Goal: Task Accomplishment & Management: Complete application form

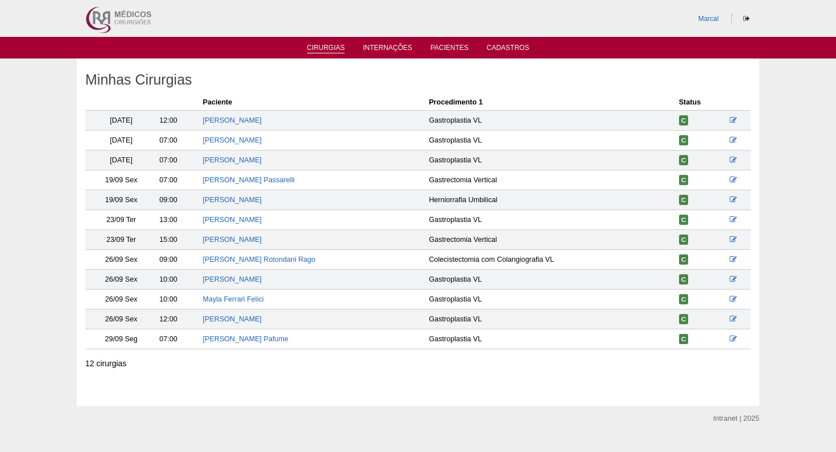
click at [324, 48] on link "Cirurgias" at bounding box center [326, 49] width 38 height 10
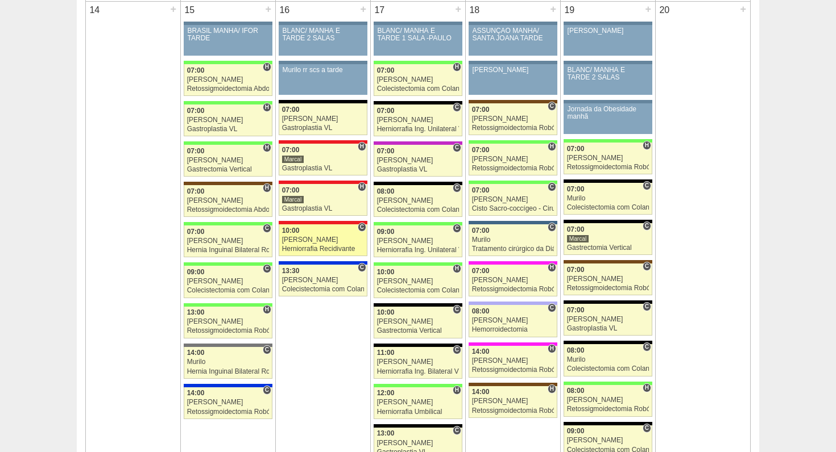
scroll to position [1259, 0]
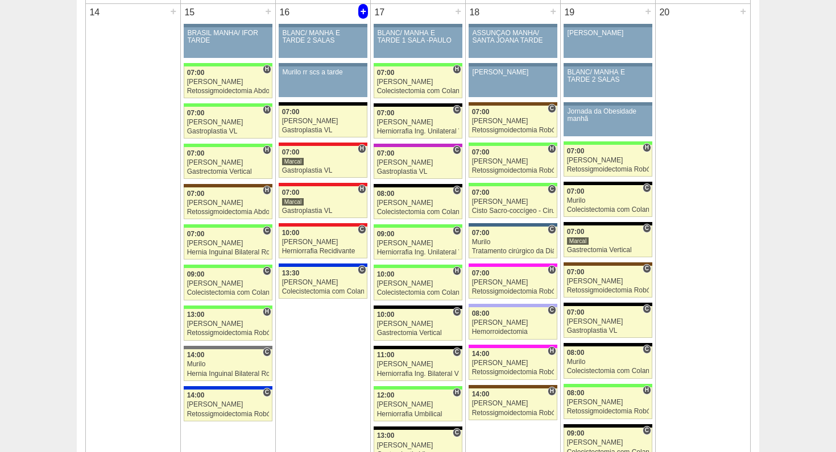
click at [365, 11] on div "+" at bounding box center [363, 11] width 10 height 15
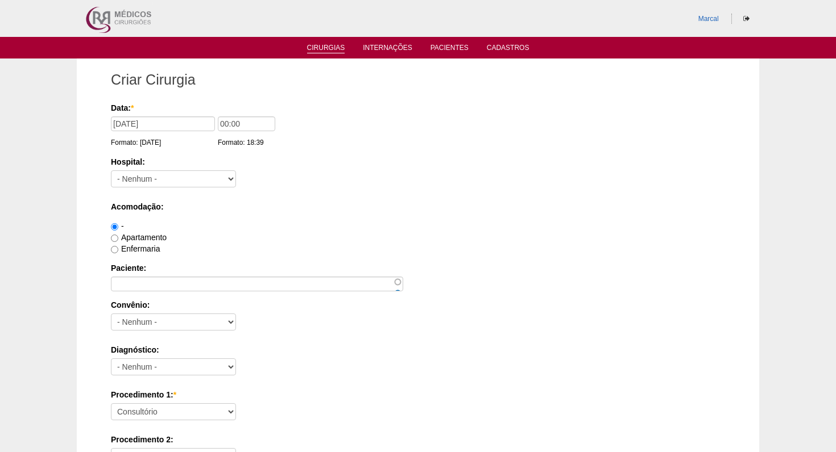
click at [336, 49] on link "Cirurgias" at bounding box center [326, 49] width 38 height 10
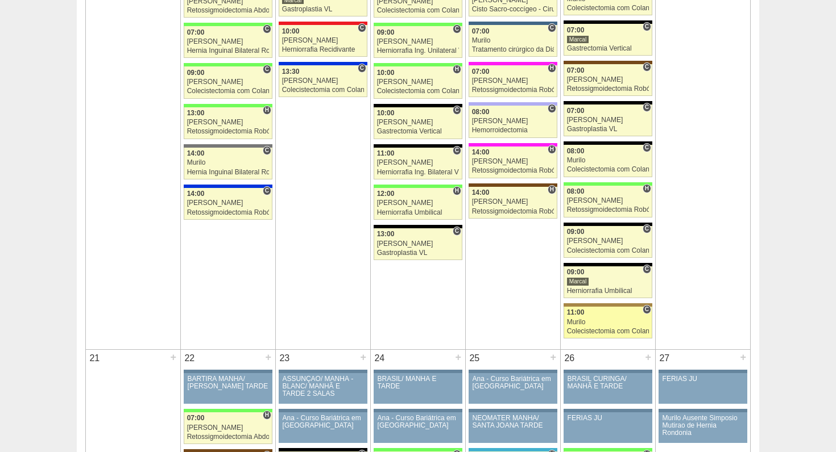
scroll to position [1461, 0]
click at [588, 331] on div "Colecistectomia com Colangiografia VL" at bounding box center [608, 331] width 82 height 7
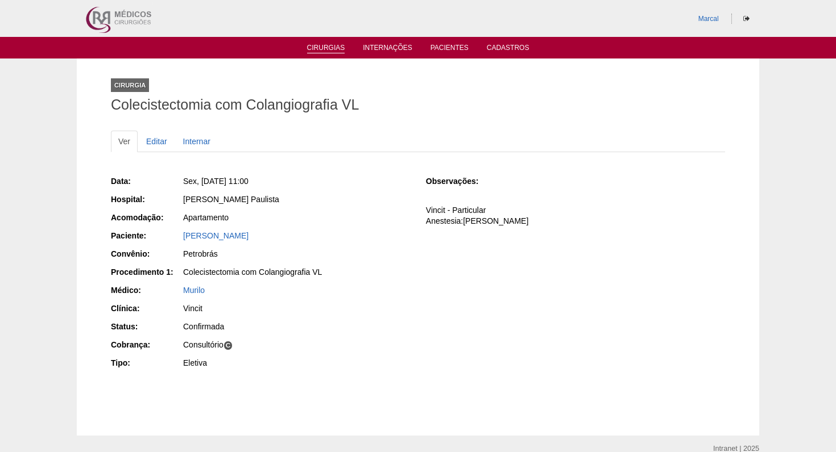
click at [327, 45] on link "Cirurgias" at bounding box center [326, 49] width 38 height 10
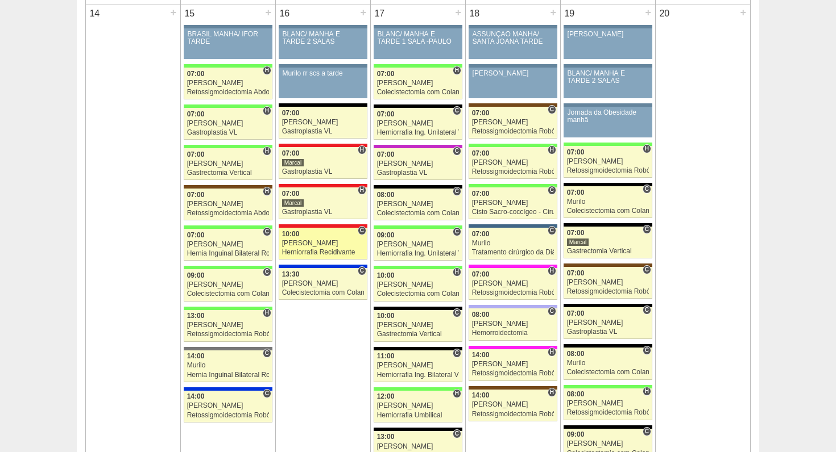
scroll to position [1252, 0]
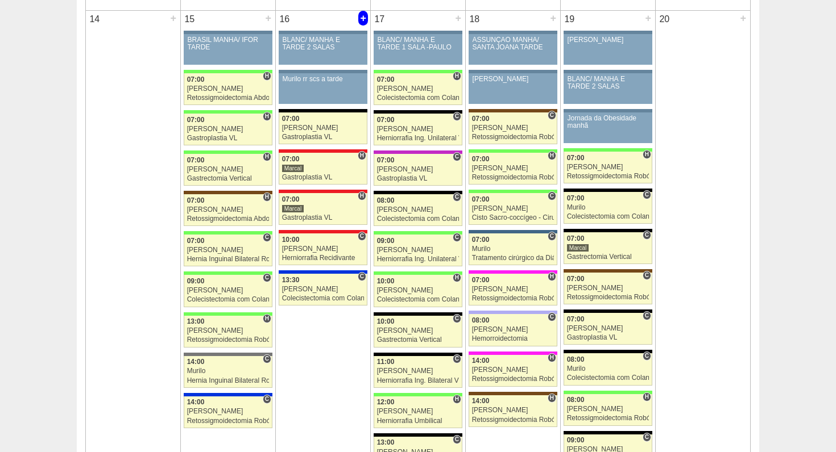
click at [363, 19] on div "+" at bounding box center [363, 18] width 10 height 15
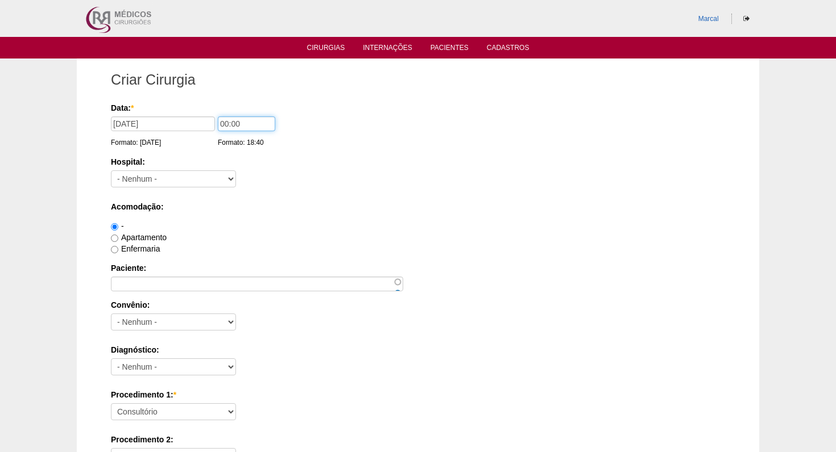
click at [219, 124] on input "00:00" at bounding box center [246, 124] width 57 height 15
type input "07:00"
select select "5"
click at [114, 239] on input "Apartamento" at bounding box center [114, 238] width 7 height 7
radio input "true"
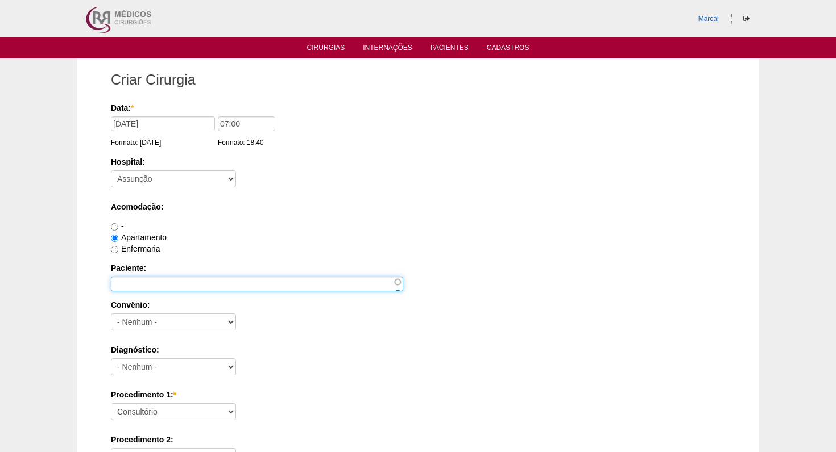
click at [123, 284] on input "Paciente:" at bounding box center [257, 284] width 292 height 15
type input "[PERSON_NAME]"
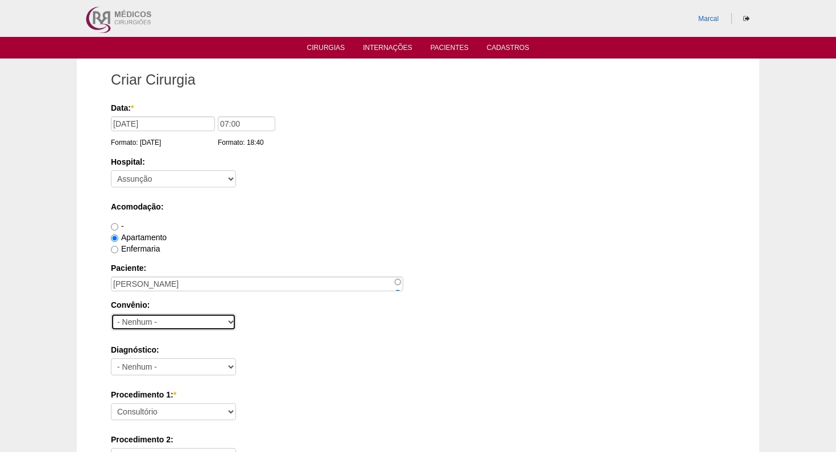
select select "26"
click at [230, 370] on select "- Nenhum - Abdome Agudo Abscesso Hepático Abscesso Perianal Abscesso Peritoneal…" at bounding box center [173, 367] width 125 height 17
select select "3707"
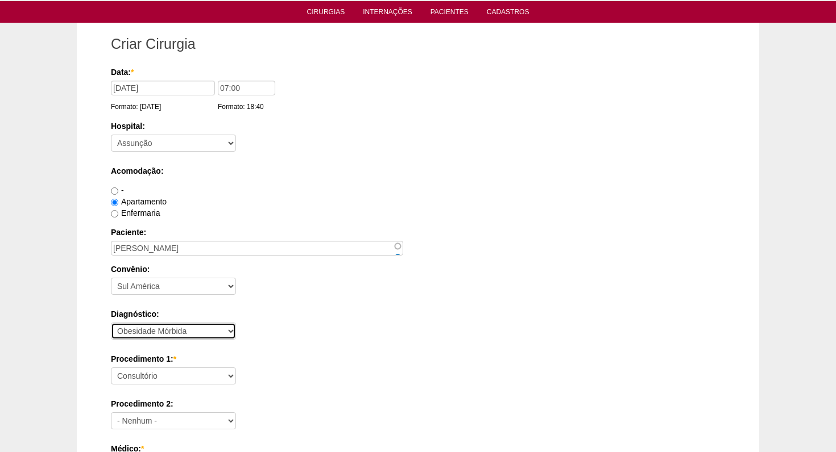
scroll to position [48, 0]
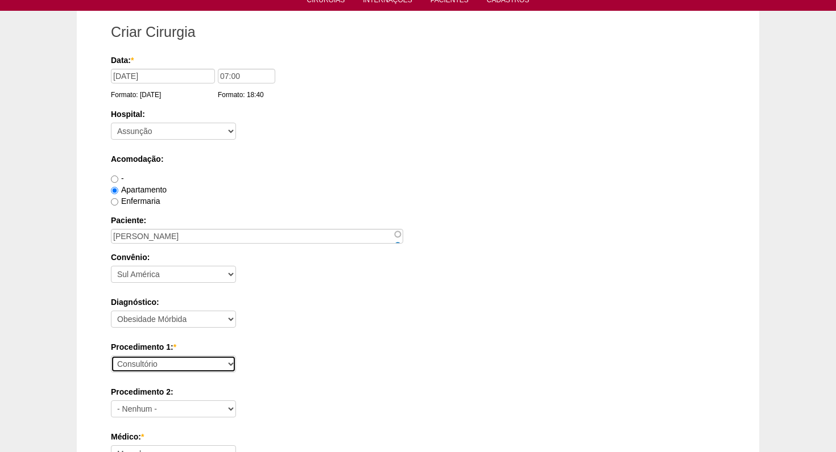
click at [230, 367] on select "Consultório Abscesso Hepático - Drenagem Abscesso perianal Amputação Abdômino P…" at bounding box center [173, 364] width 125 height 17
select select "3710"
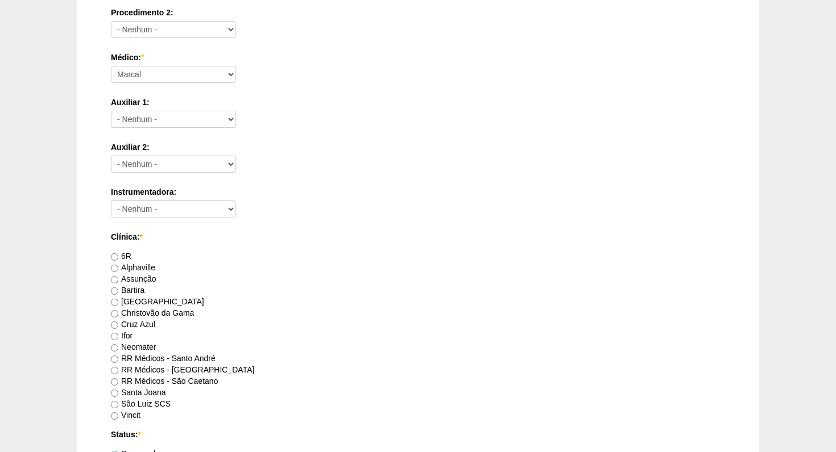
scroll to position [428, 0]
click at [116, 280] on input "Assunção" at bounding box center [114, 279] width 7 height 7
radio input "true"
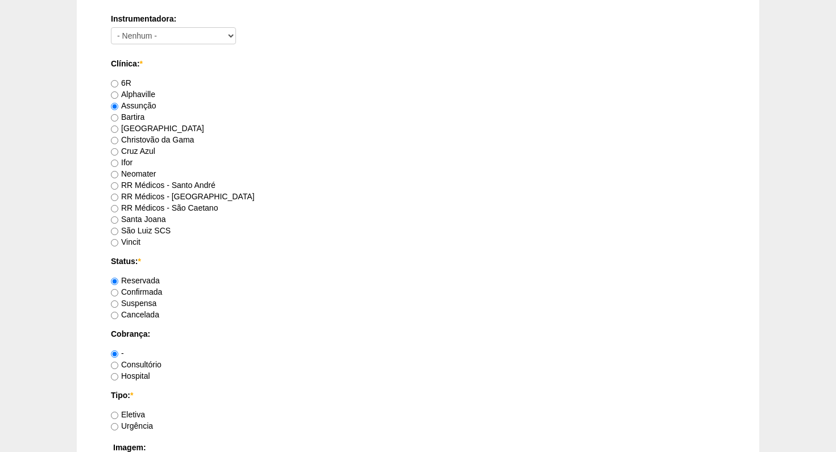
scroll to position [601, 0]
click at [114, 378] on input "Hospital" at bounding box center [114, 376] width 7 height 7
radio input "true"
click at [116, 413] on input "Eletiva" at bounding box center [114, 415] width 7 height 7
radio input "true"
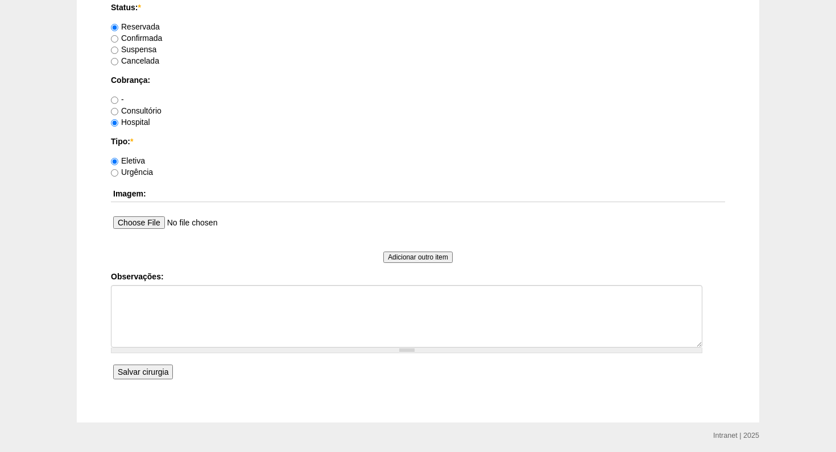
scroll to position [856, 0]
click at [146, 372] on input "Salvar cirurgia" at bounding box center [143, 371] width 60 height 15
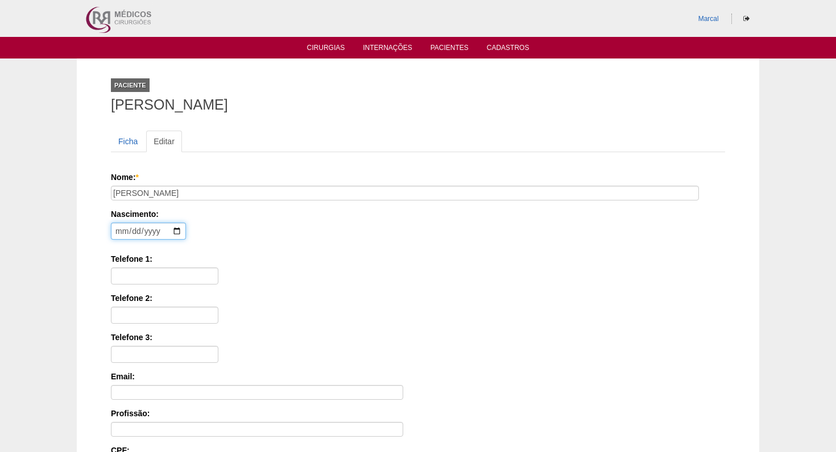
click at [119, 236] on input "date" at bounding box center [148, 231] width 75 height 17
click at [134, 231] on input "date" at bounding box center [148, 231] width 75 height 17
click at [149, 233] on input "date" at bounding box center [148, 231] width 75 height 17
click at [149, 232] on input "0007-03-29" at bounding box center [148, 231] width 75 height 17
type input "0099-03-29"
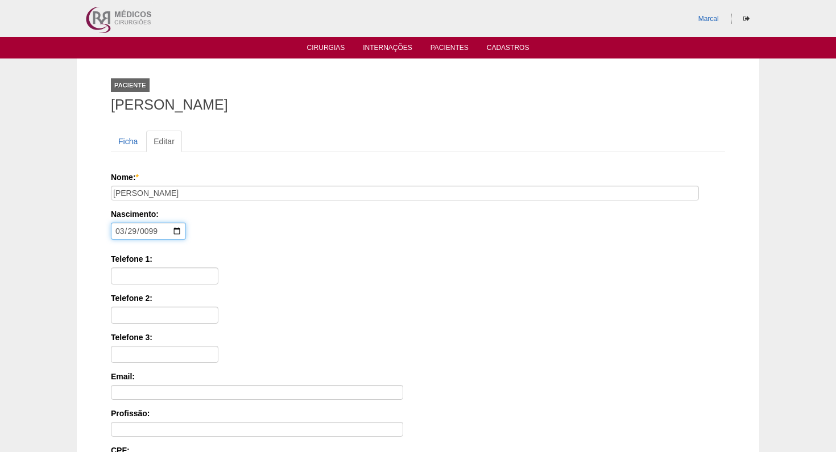
click at [152, 234] on input "0099-03-29" at bounding box center [148, 231] width 75 height 17
click at [148, 236] on input "date" at bounding box center [148, 231] width 75 height 17
type input "0999-03-29"
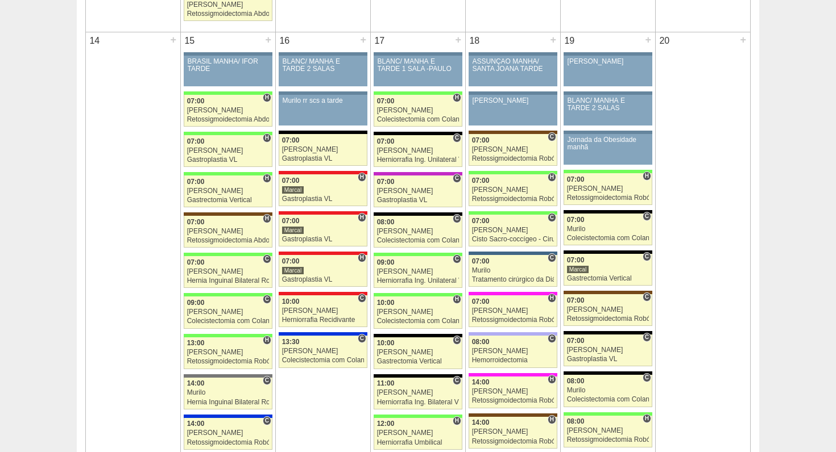
scroll to position [1262, 0]
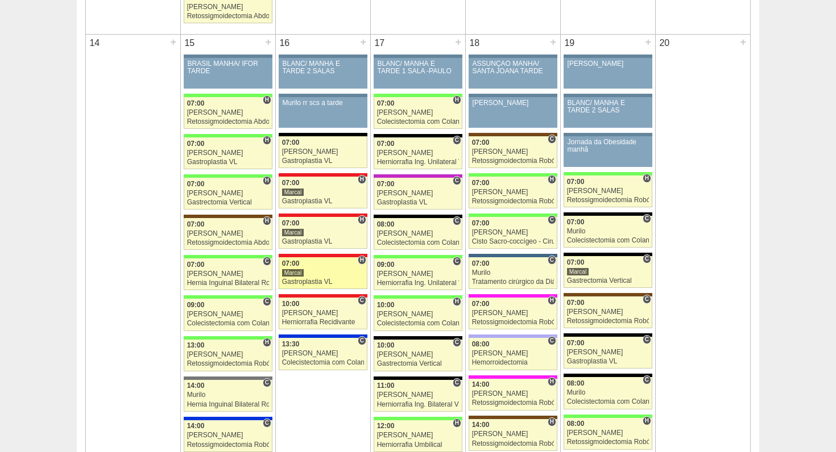
click at [293, 273] on div "Marcal" at bounding box center [293, 273] width 22 height 9
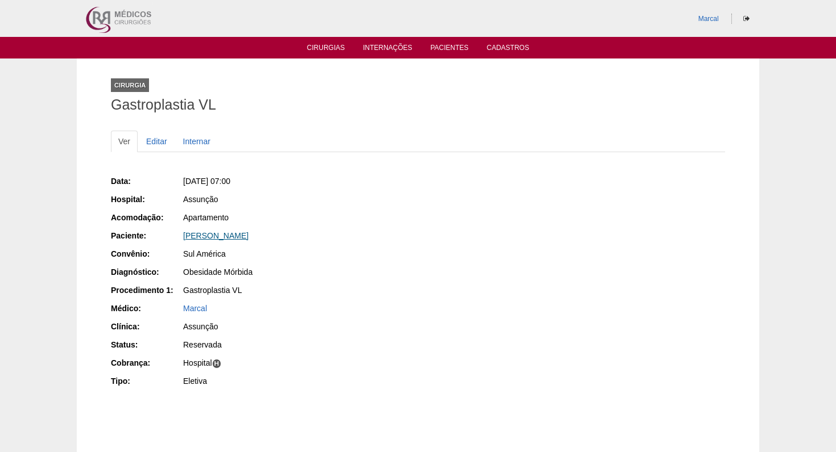
click at [224, 237] on link "[PERSON_NAME]" at bounding box center [215, 235] width 65 height 9
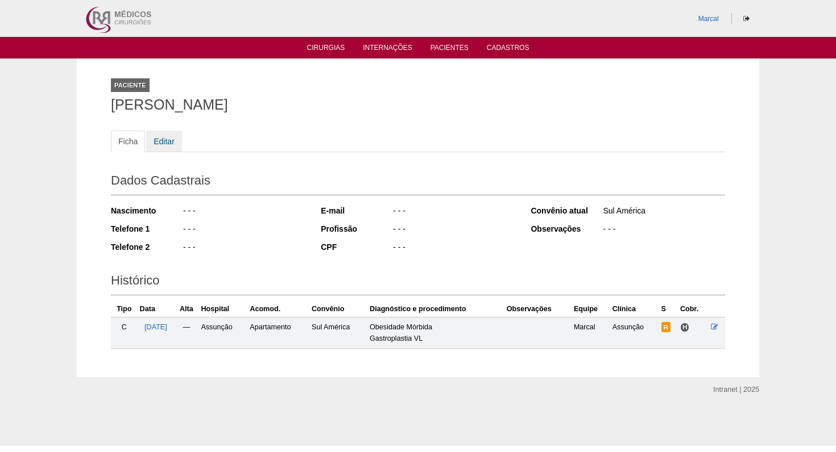
click at [163, 142] on link "Editar" at bounding box center [164, 142] width 36 height 22
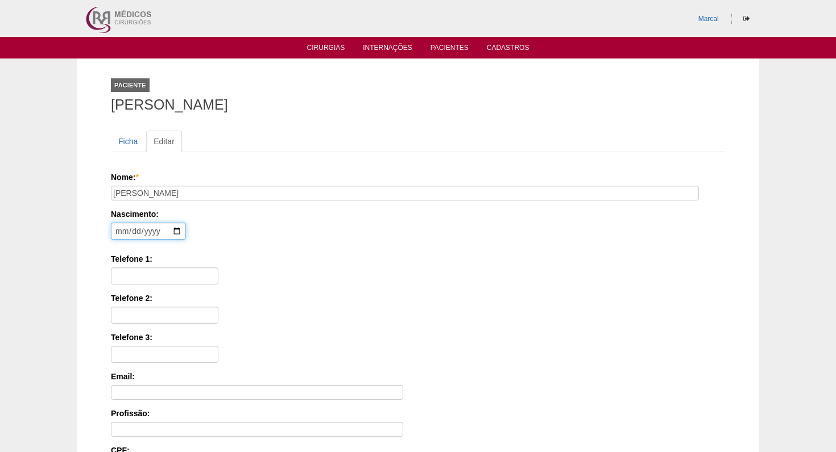
click at [119, 230] on input "date" at bounding box center [148, 231] width 75 height 17
click at [133, 231] on input "date" at bounding box center [148, 231] width 75 height 17
click at [143, 233] on input "date" at bounding box center [148, 231] width 75 height 17
type input "0199-03-29"
click at [144, 233] on input "date" at bounding box center [148, 231] width 75 height 17
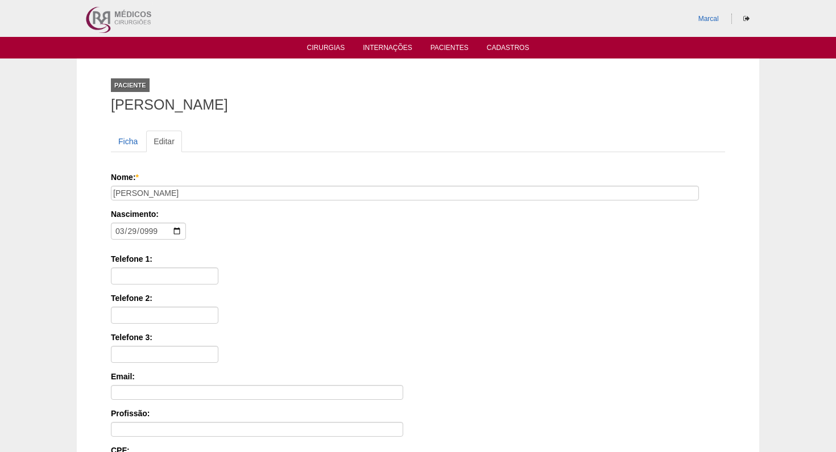
click at [220, 238] on div "Nascimento: 0999-03-29 Formato: 2025-09-01" at bounding box center [416, 227] width 610 height 37
click at [150, 234] on input "0999-03-29" at bounding box center [148, 231] width 75 height 17
click at [142, 235] on input "0999-03-29" at bounding box center [148, 231] width 75 height 17
click at [252, 270] on div "Telefone 1:" at bounding box center [418, 269] width 614 height 31
click at [159, 232] on input "9999-03-29" at bounding box center [148, 231] width 75 height 17
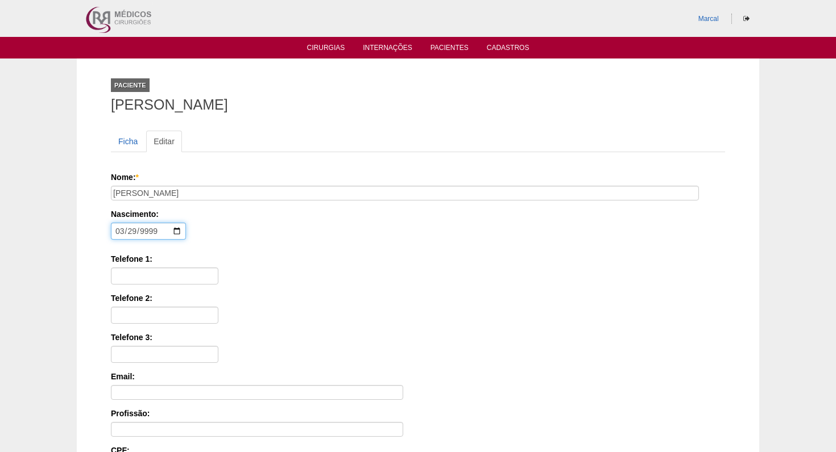
click at [157, 232] on input "9999-03-29" at bounding box center [148, 231] width 75 height 17
click at [142, 234] on input "9999-03-29" at bounding box center [148, 231] width 75 height 17
click at [153, 231] on input "0999-03-29" at bounding box center [148, 231] width 75 height 17
type input "0999-03-29"
click at [289, 228] on div "Nascimento: 0999-03-29 Formato: 2025-09-01" at bounding box center [416, 227] width 610 height 37
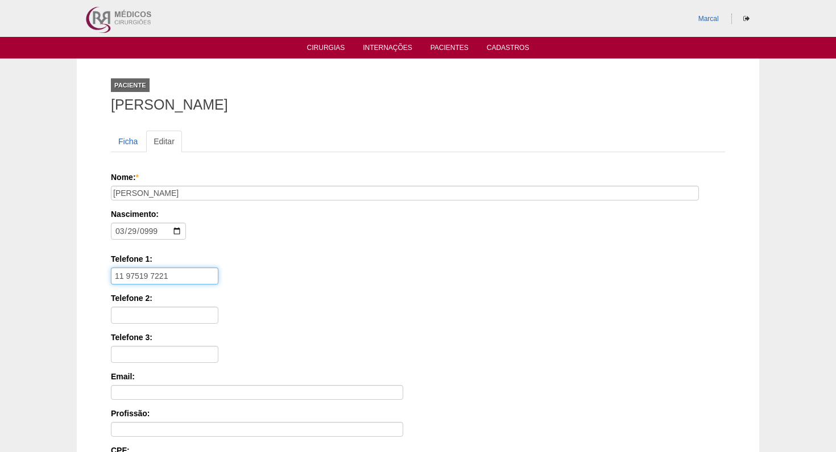
type input "11 97519 7221"
click at [131, 317] on input "11" at bounding box center [164, 315] width 107 height 17
type input "11 95343 2534"
click at [144, 233] on input "0999-03-29" at bounding box center [148, 231] width 75 height 17
type input "19977-03-29"
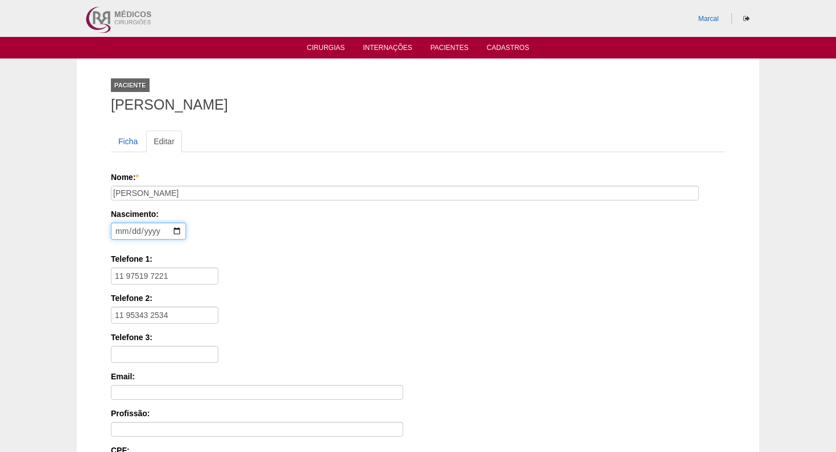
click at [152, 233] on input "date" at bounding box center [148, 231] width 75 height 17
click at [188, 219] on label "Nascimento:" at bounding box center [416, 214] width 610 height 11
click at [145, 232] on input "date" at bounding box center [148, 231] width 75 height 17
type input "0199-03-29"
type input "0077-03-29"
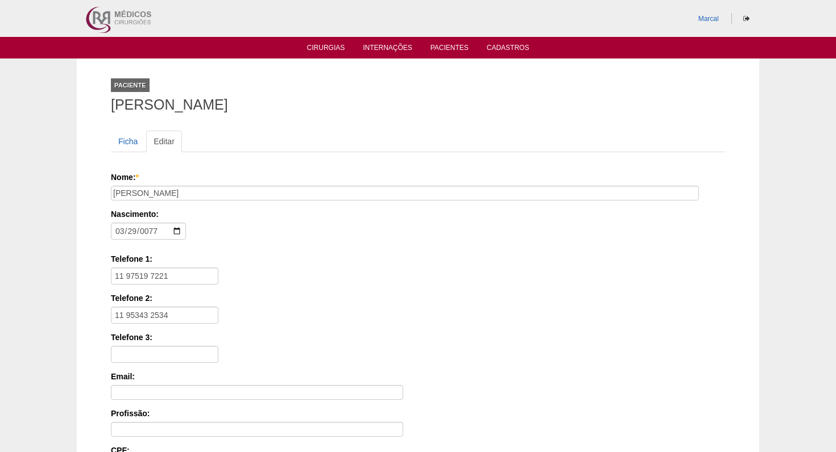
click at [220, 223] on div "Nascimento: 0077-03-29 Formato: 2025-09-01" at bounding box center [416, 227] width 610 height 37
click at [130, 140] on link "Ficha" at bounding box center [128, 142] width 34 height 22
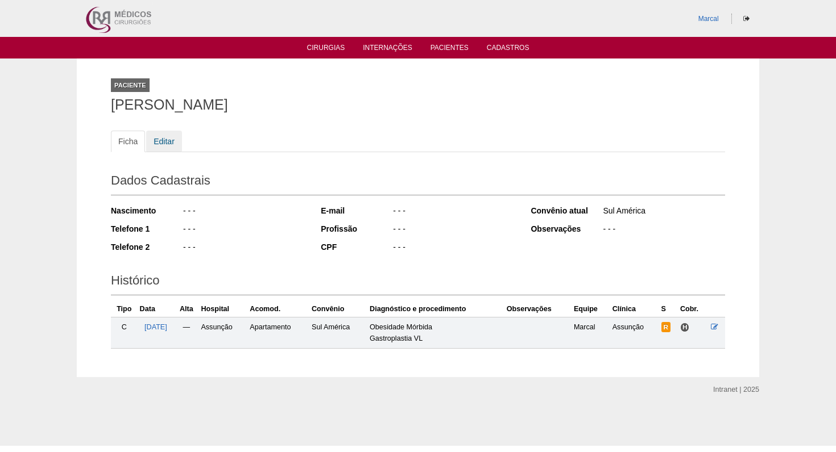
click at [167, 140] on link "Editar" at bounding box center [164, 142] width 36 height 22
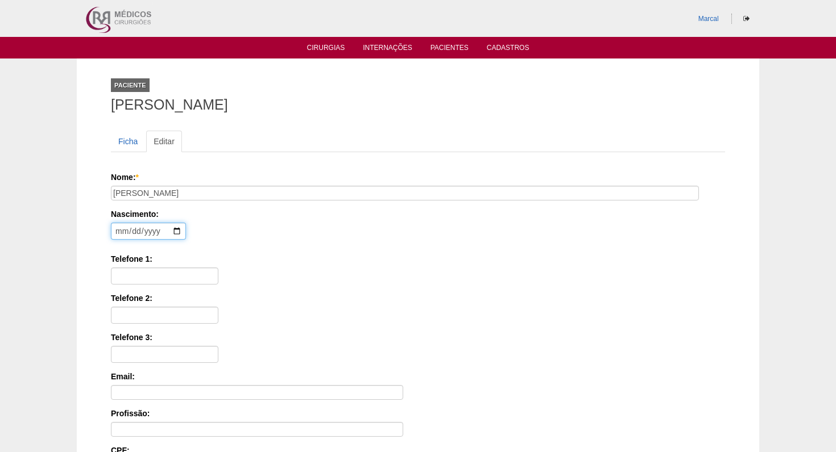
click at [118, 231] on input "date" at bounding box center [148, 231] width 75 height 17
click at [132, 233] on input "date" at bounding box center [148, 231] width 75 height 17
click at [146, 235] on input "date" at bounding box center [148, 231] width 75 height 17
type input "[DATE]"
click at [256, 262] on label "Telefone 1:" at bounding box center [418, 259] width 614 height 11
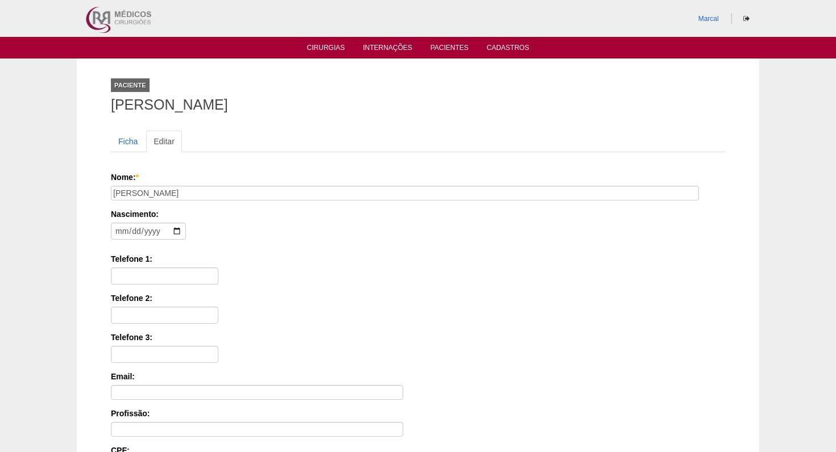
click at [218, 268] on input "Telefone 1:" at bounding box center [164, 276] width 107 height 17
type input "11 975197221"
click at [115, 317] on input "11" at bounding box center [164, 315] width 107 height 17
click at [134, 317] on input "11" at bounding box center [164, 315] width 107 height 17
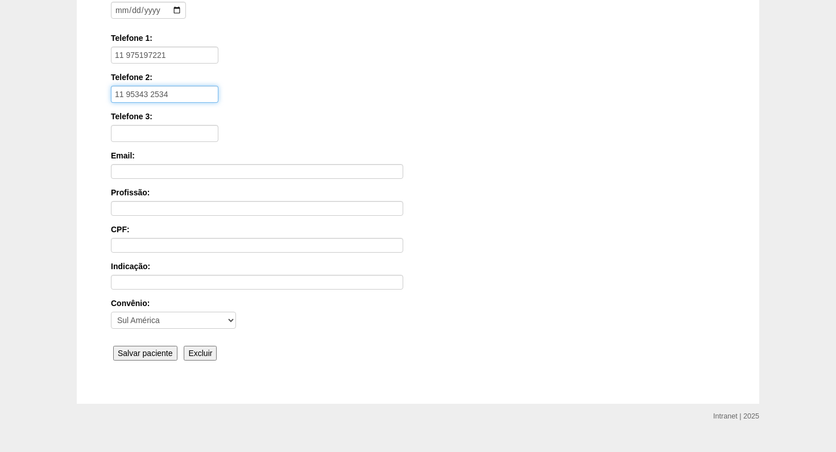
scroll to position [224, 0]
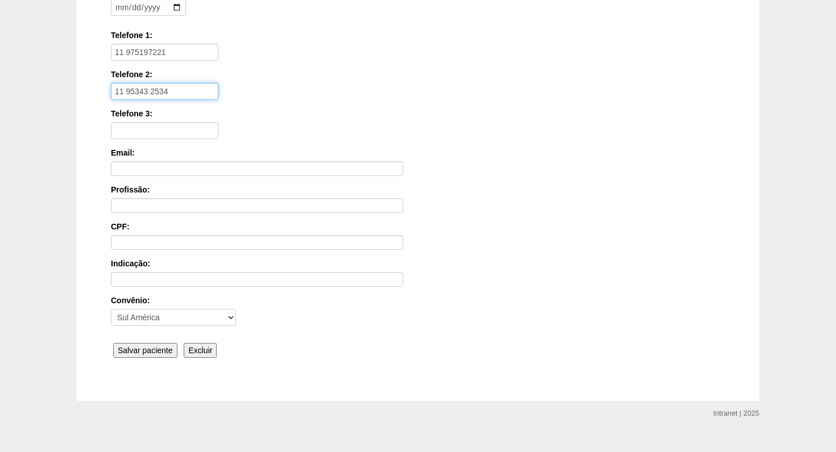
type input "11 95343 2534"
click at [152, 352] on input "Salvar paciente" at bounding box center [145, 350] width 64 height 15
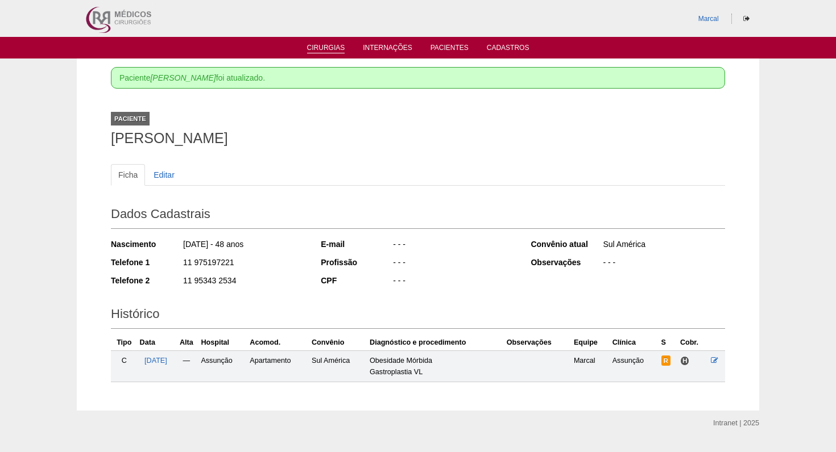
click at [324, 48] on link "Cirurgias" at bounding box center [326, 49] width 38 height 10
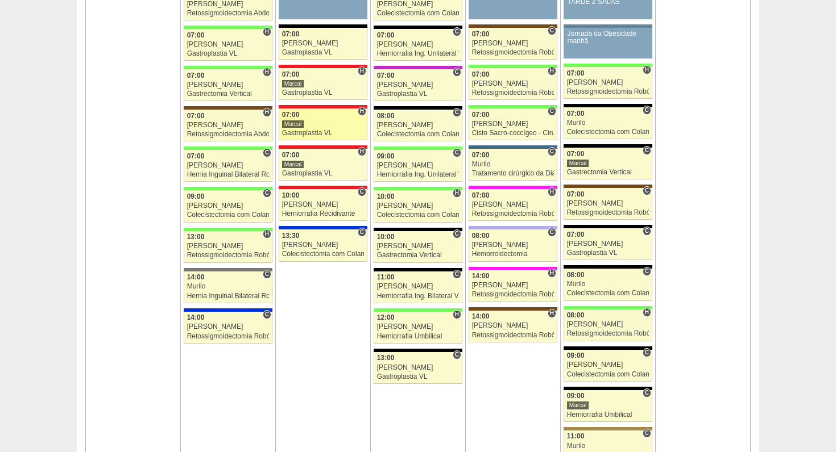
scroll to position [1335, 0]
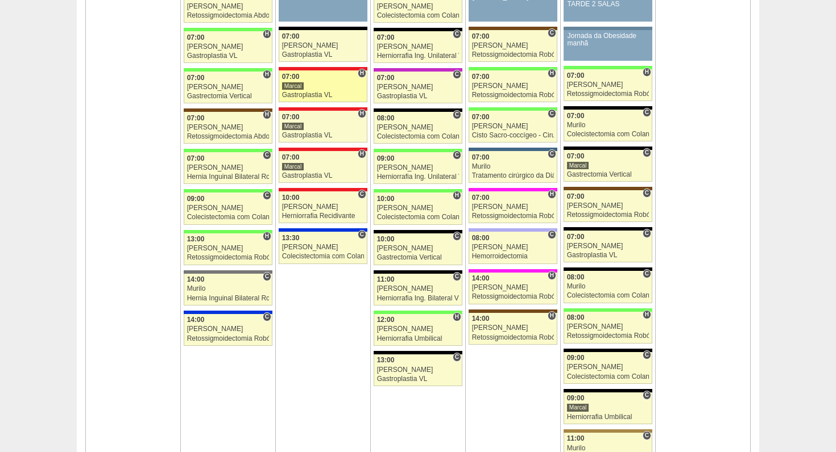
click at [296, 82] on div "Marcal" at bounding box center [293, 86] width 22 height 9
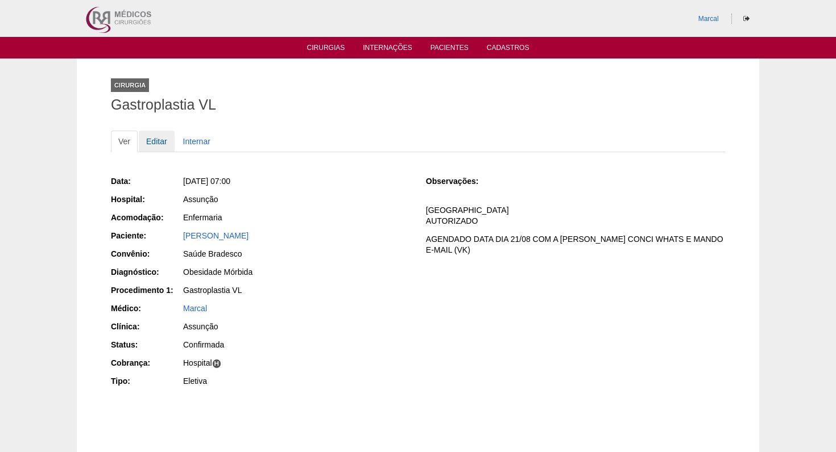
click at [160, 140] on link "Editar" at bounding box center [157, 142] width 36 height 22
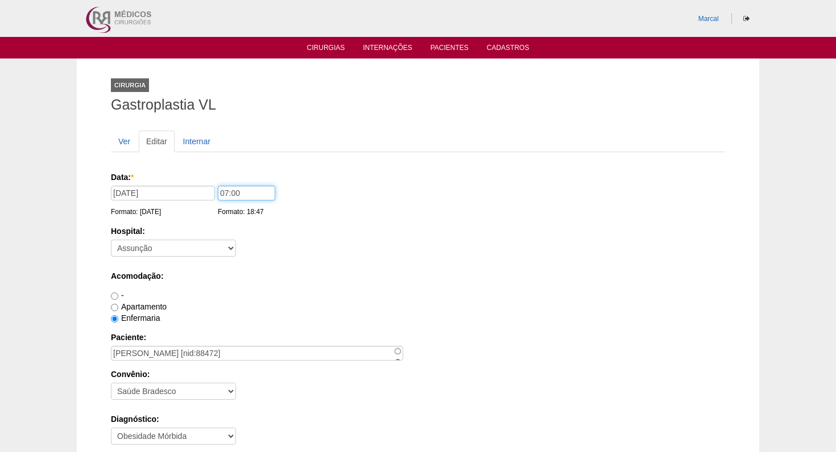
click at [218, 191] on input "07:00" at bounding box center [246, 193] width 57 height 15
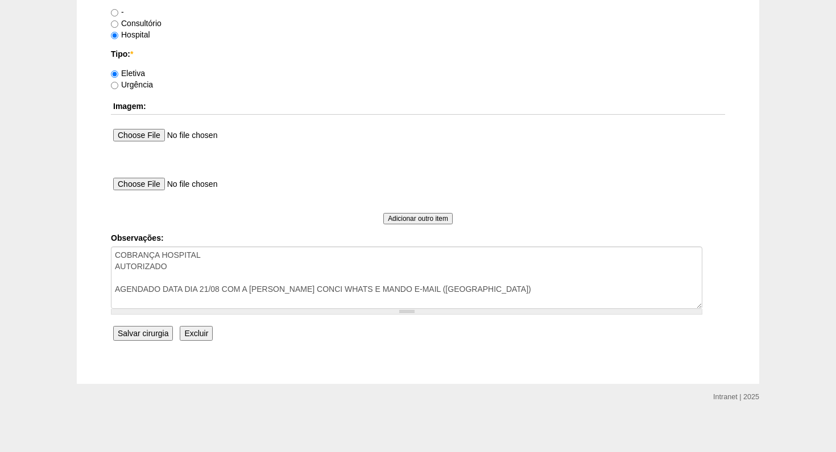
scroll to position [1011, 0]
type input "09:00"
click at [143, 335] on input "Salvar cirurgia" at bounding box center [143, 334] width 60 height 15
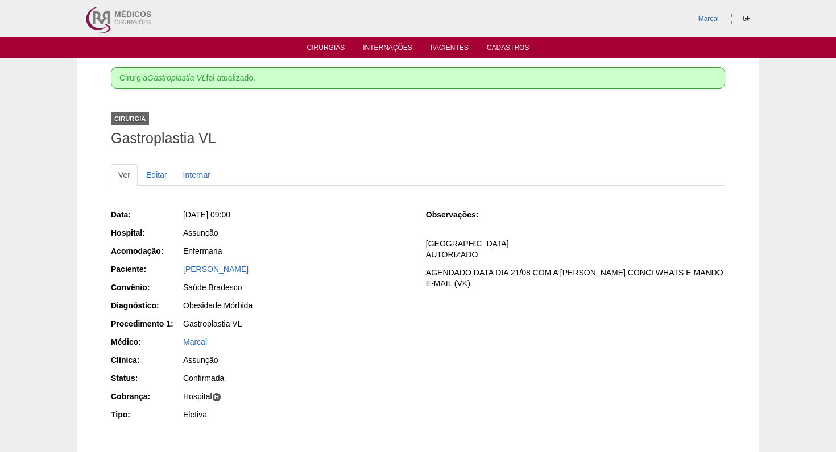
click at [327, 47] on link "Cirurgias" at bounding box center [326, 49] width 38 height 10
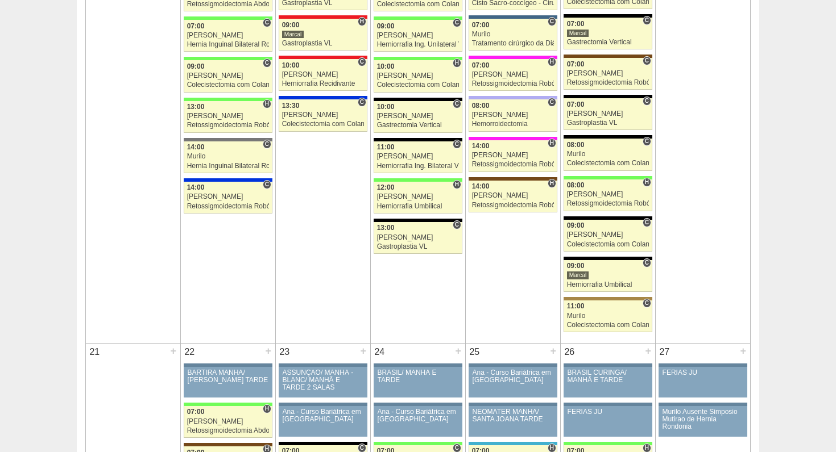
scroll to position [1466, 0]
